Goal: Task Accomplishment & Management: Complete application form

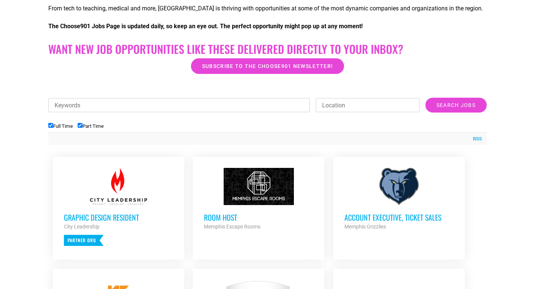
scroll to position [185, 0]
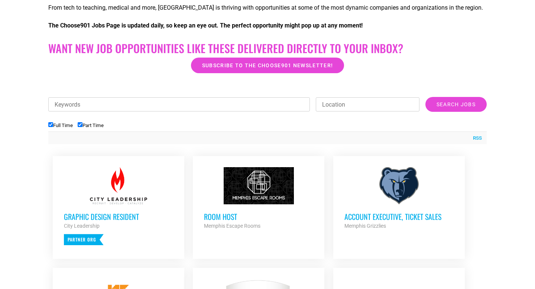
click at [115, 212] on h3 "Graphic Design Resident" at bounding box center [118, 217] width 109 height 10
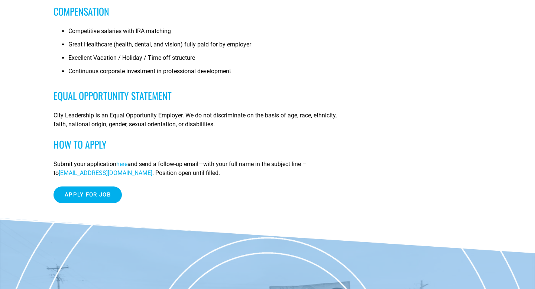
scroll to position [601, 0]
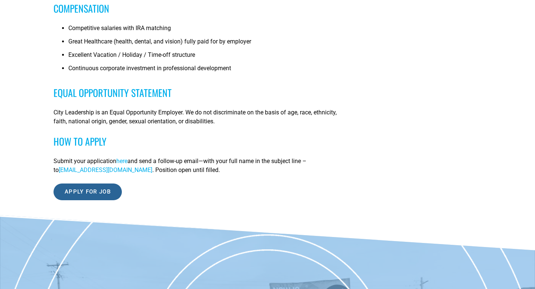
click at [102, 196] on input "Apply for job" at bounding box center [87, 191] width 68 height 17
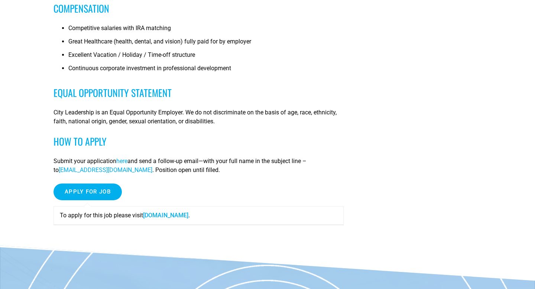
click at [122, 164] on span "here" at bounding box center [121, 160] width 11 height 7
